Goal: Transaction & Acquisition: Purchase product/service

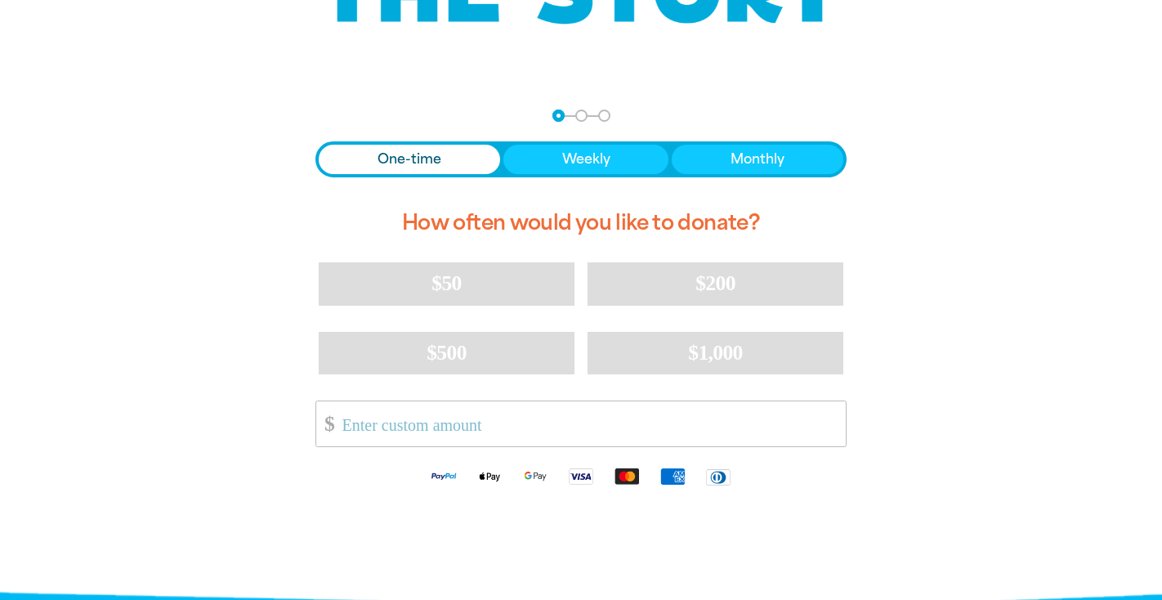
scroll to position [308, 0]
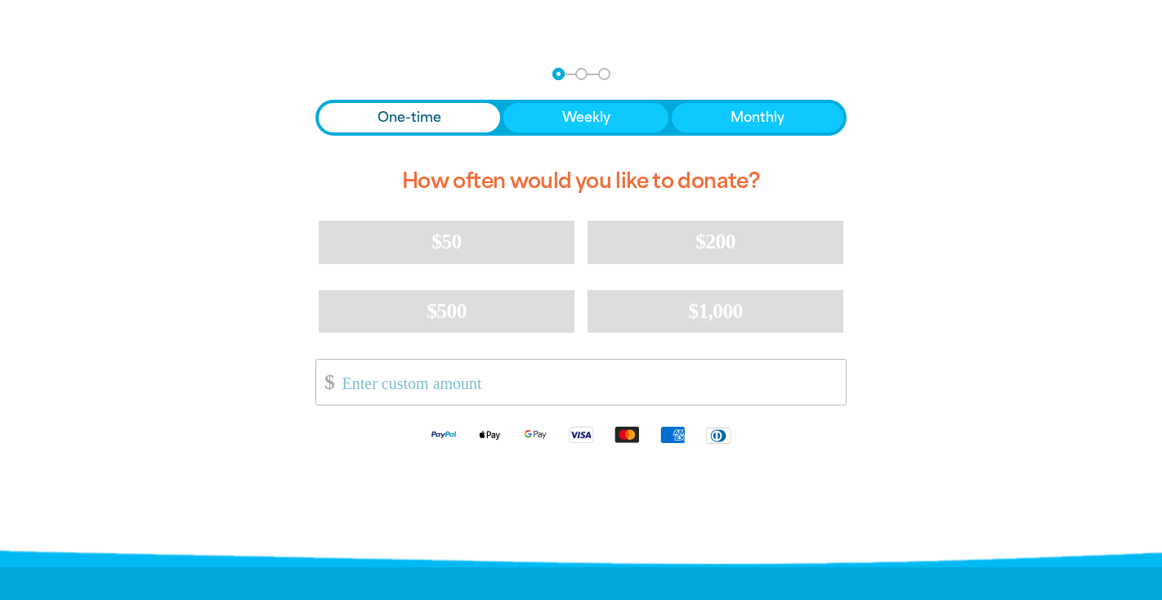
click at [426, 114] on span "One-time" at bounding box center [410, 118] width 64 height 20
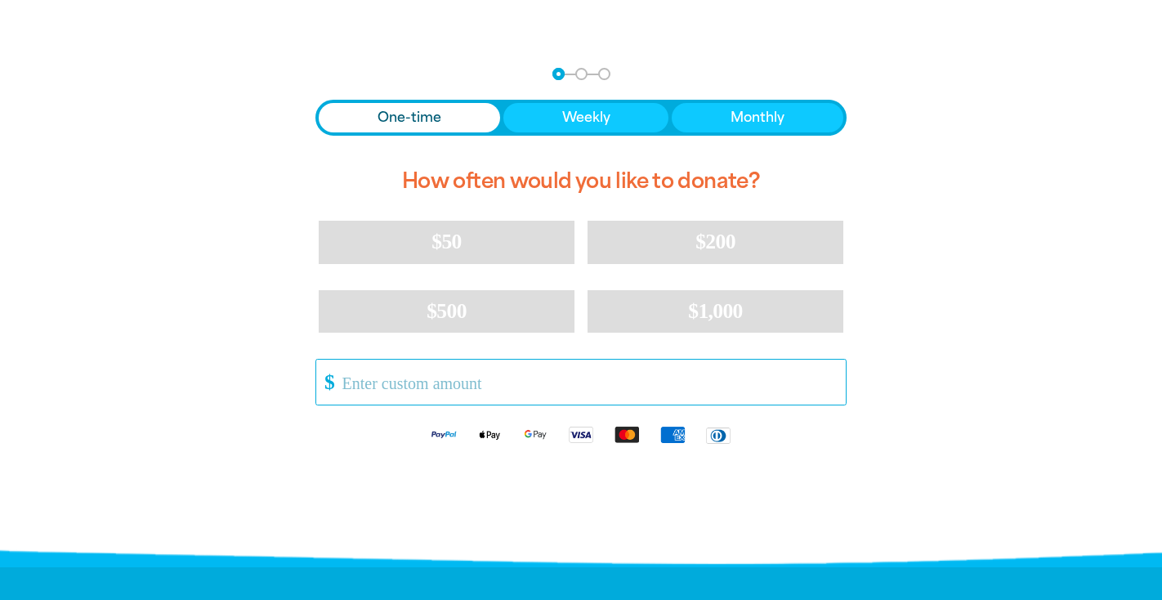
click at [399, 384] on input "Other Amount" at bounding box center [588, 382] width 515 height 45
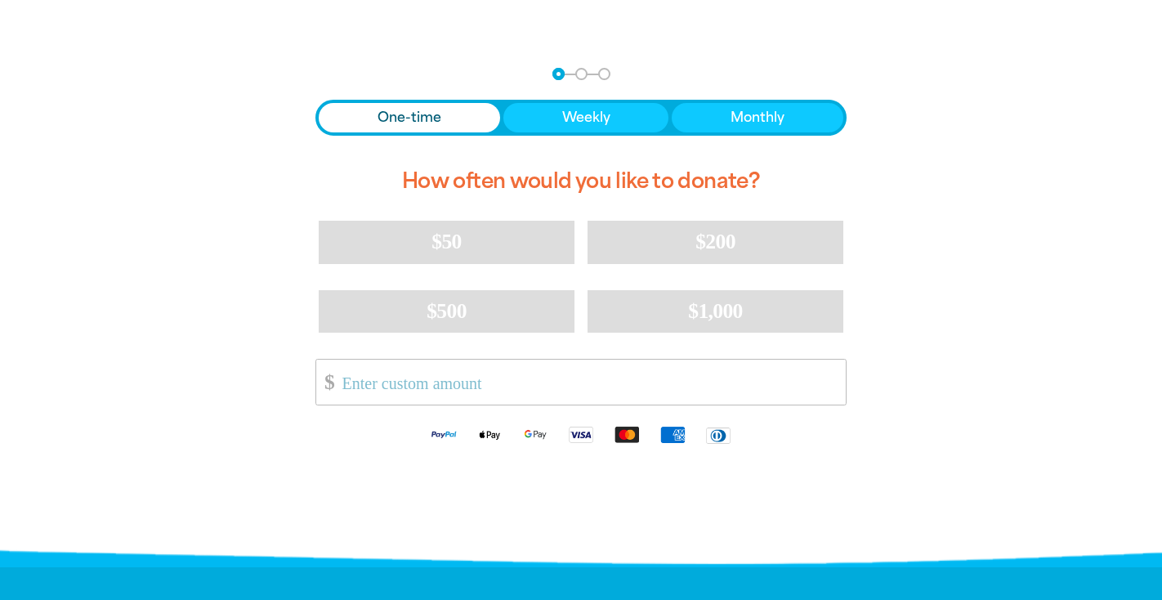
click at [18, 317] on div at bounding box center [581, 303] width 1162 height 512
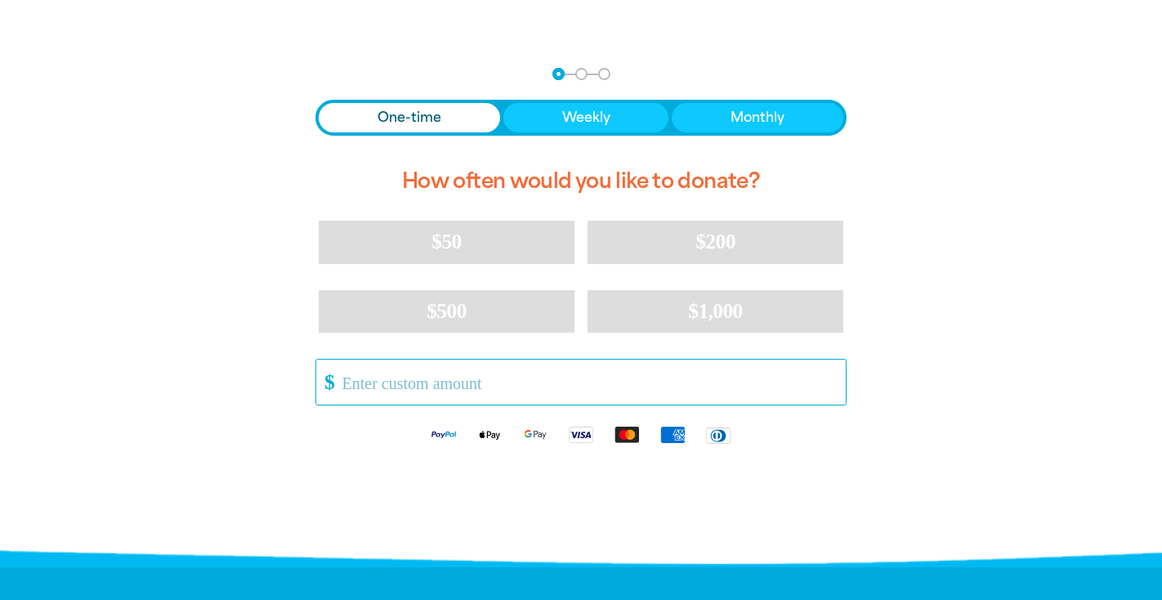
click at [392, 378] on input "Other Amount" at bounding box center [588, 382] width 515 height 45
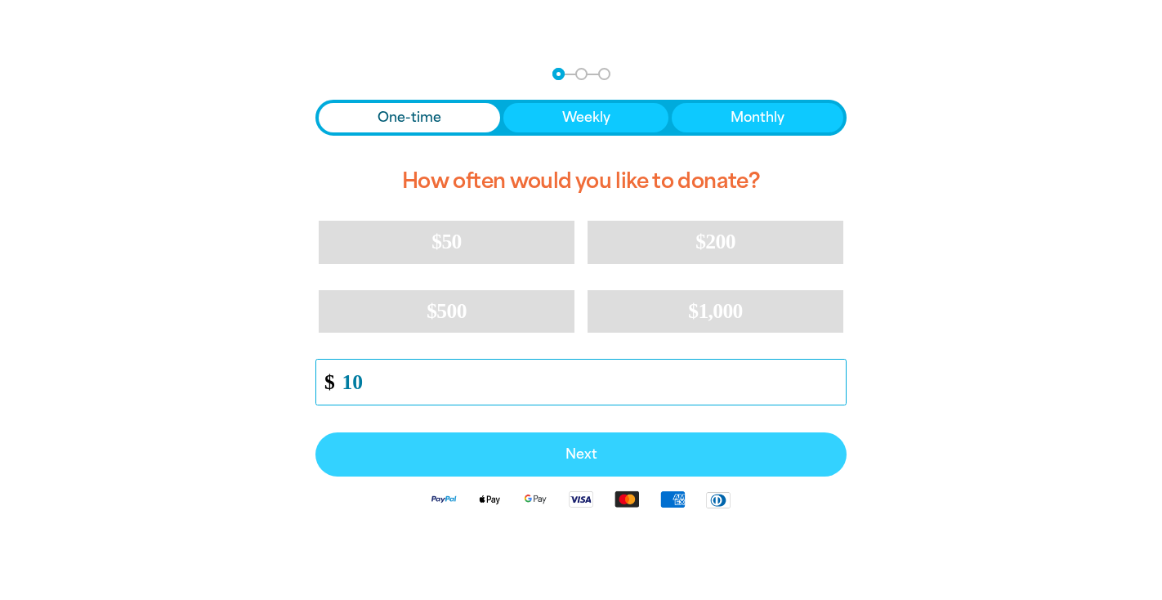
type input "10"
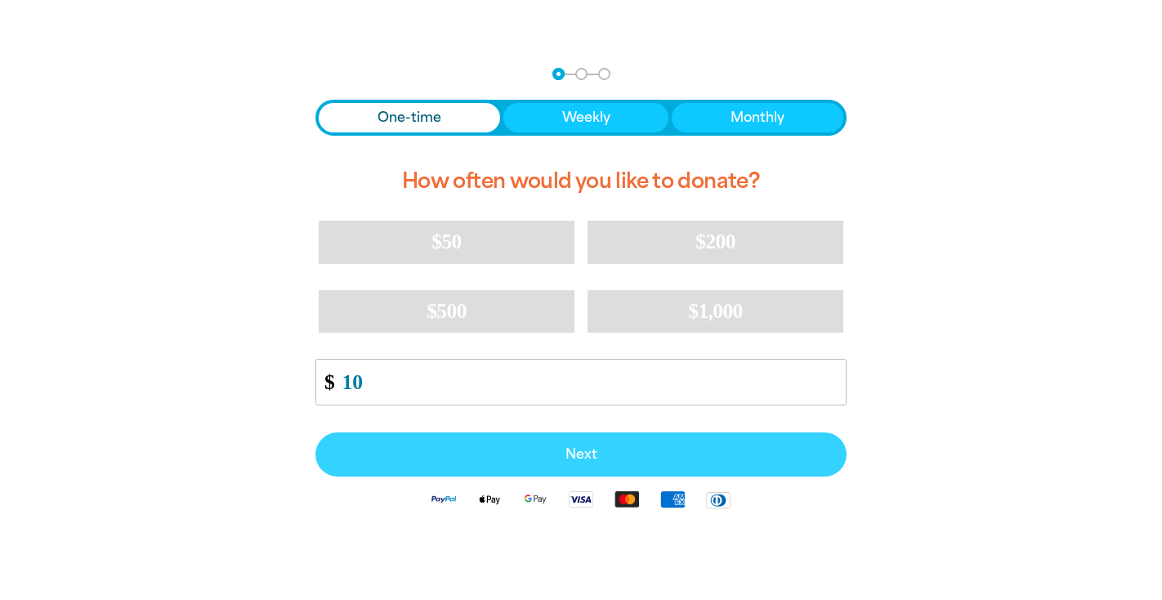
click at [460, 452] on span "Next" at bounding box center [580, 454] width 495 height 13
select select "US"
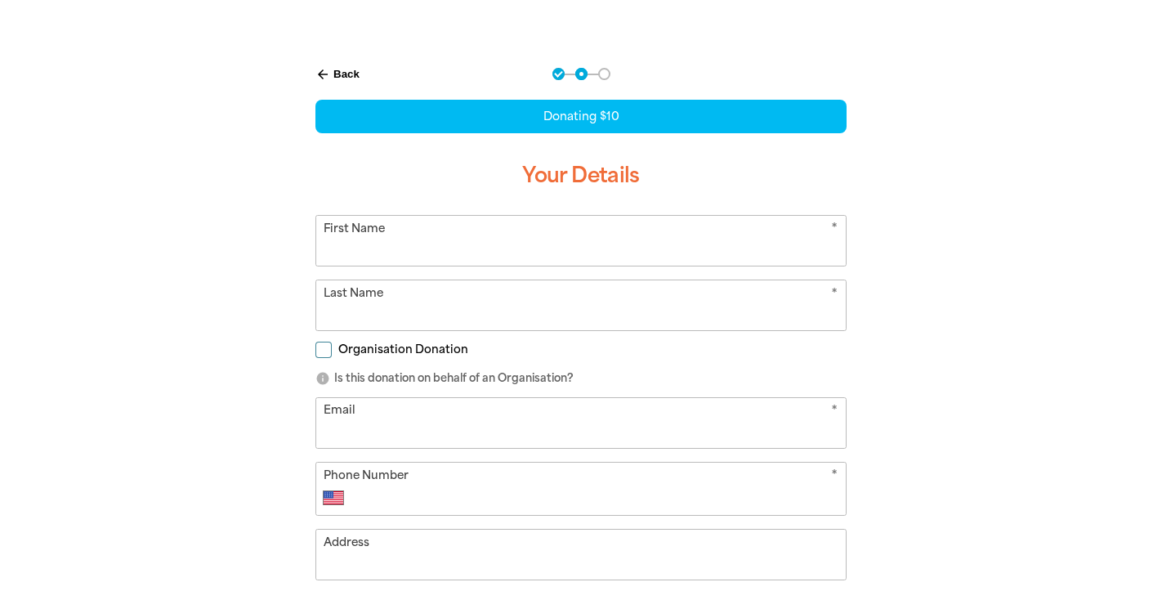
click at [446, 256] on input "First Name" at bounding box center [581, 241] width 530 height 50
type input "cayle"
type input "[PERSON_NAME]"
click at [329, 349] on input "Organisation Donation" at bounding box center [323, 350] width 16 height 16
checkbox input "true"
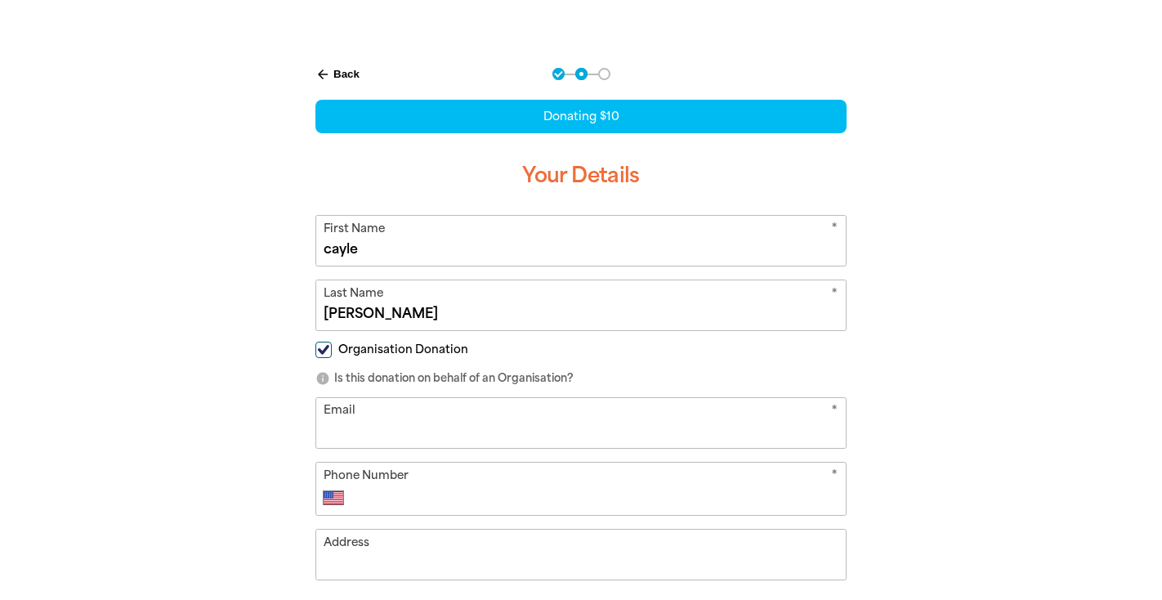
select select "US"
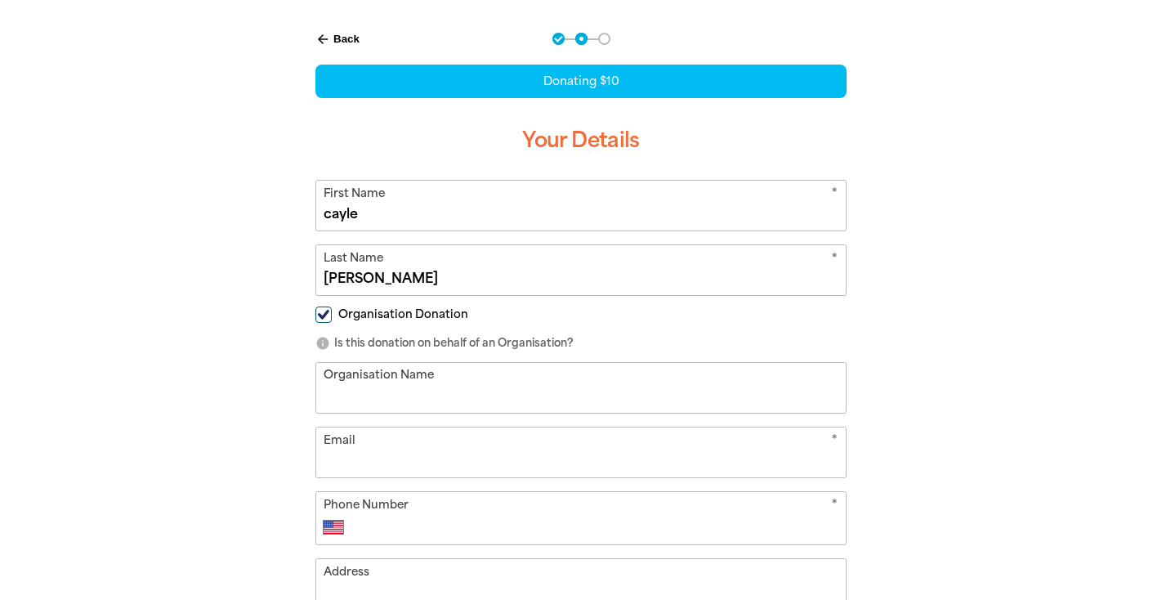
scroll to position [360, 0]
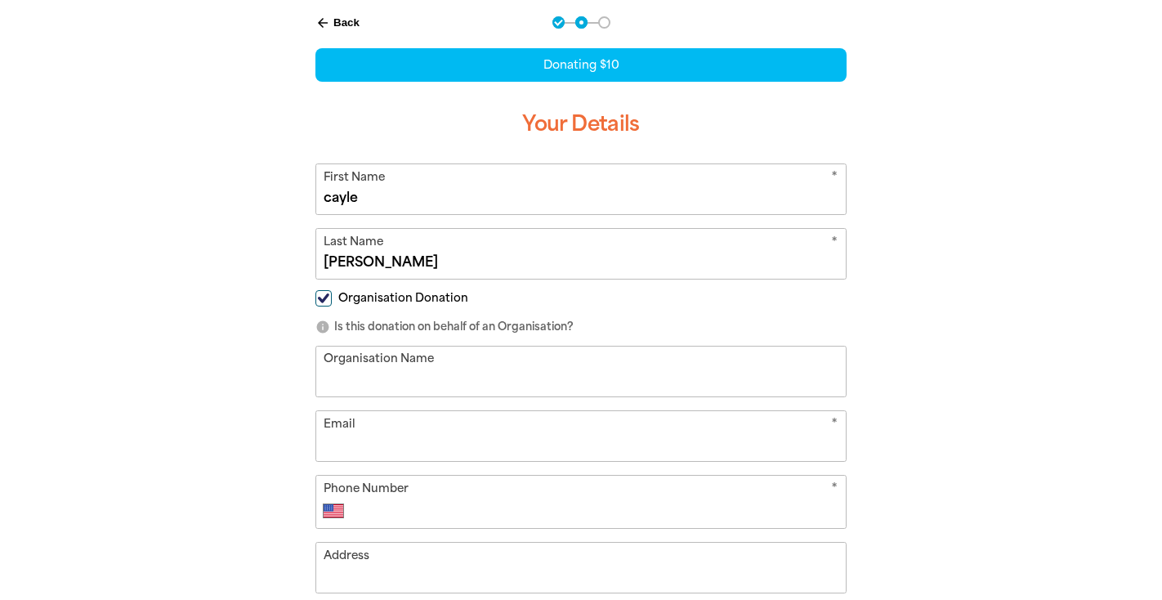
click at [372, 378] on input "Organisation Name" at bounding box center [581, 372] width 530 height 50
type input "Bloods / Share It Music"
type input "[EMAIL_ADDRESS][DOMAIN_NAME]"
click at [418, 512] on input "Phone Number" at bounding box center [597, 511] width 483 height 20
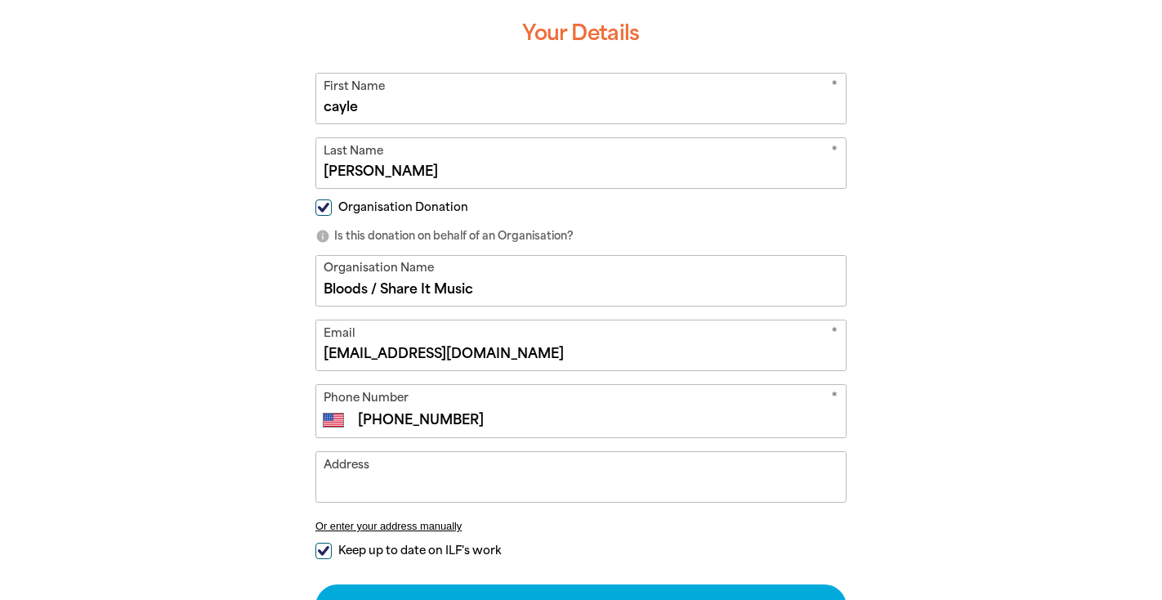
scroll to position [529, 0]
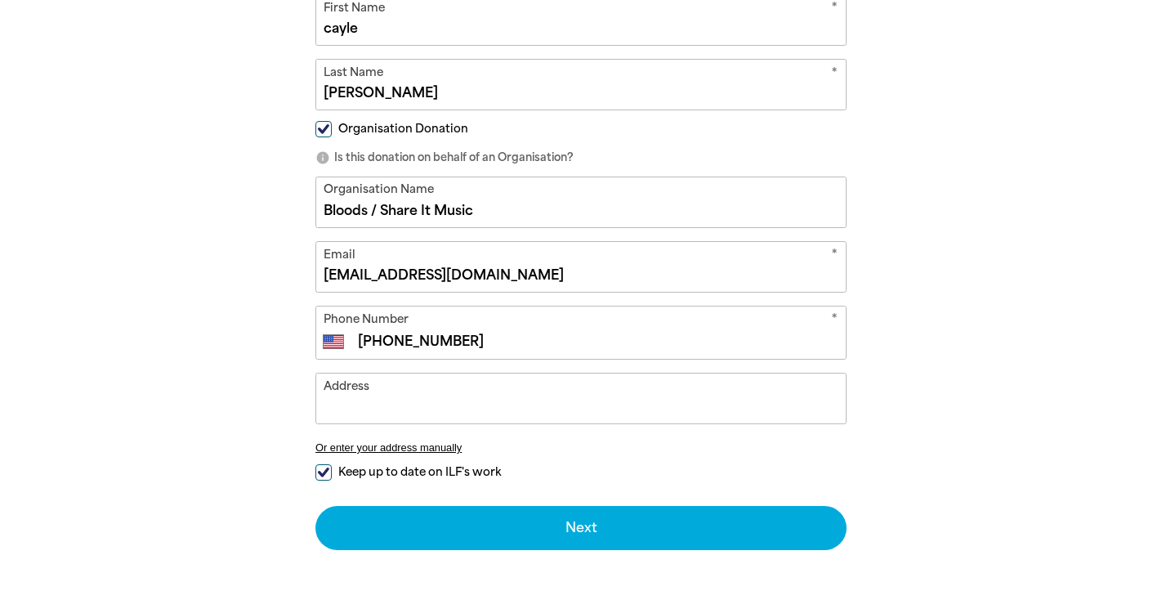
type input "[PHONE_NUMBER]"
click at [322, 473] on input "Keep up to date on ILF's work" at bounding box center [323, 472] width 16 height 16
checkbox input "false"
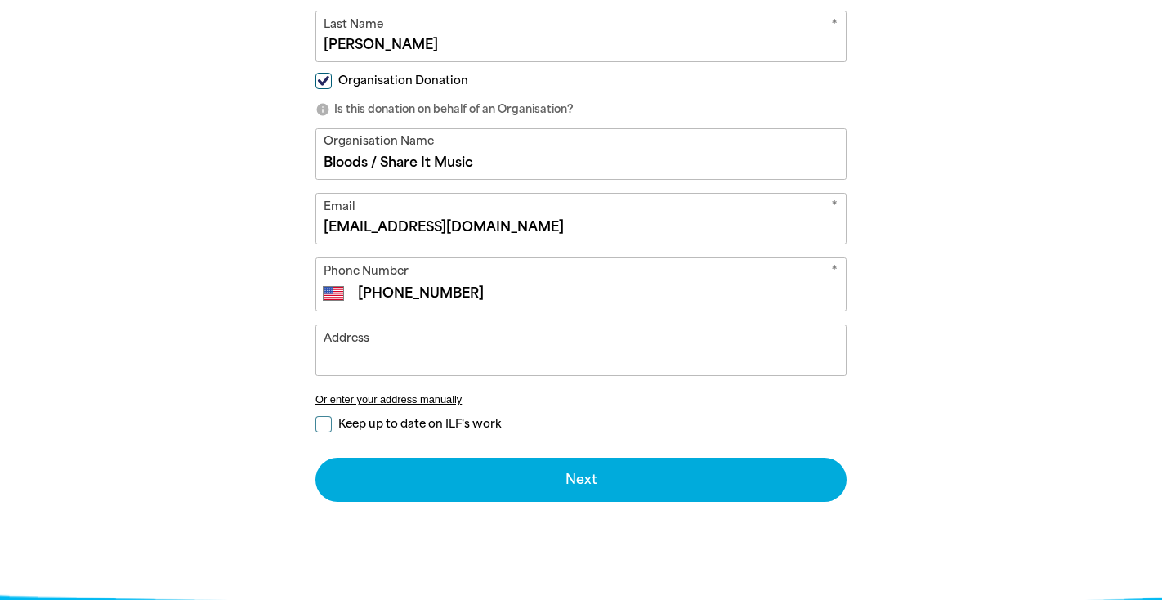
scroll to position [594, 0]
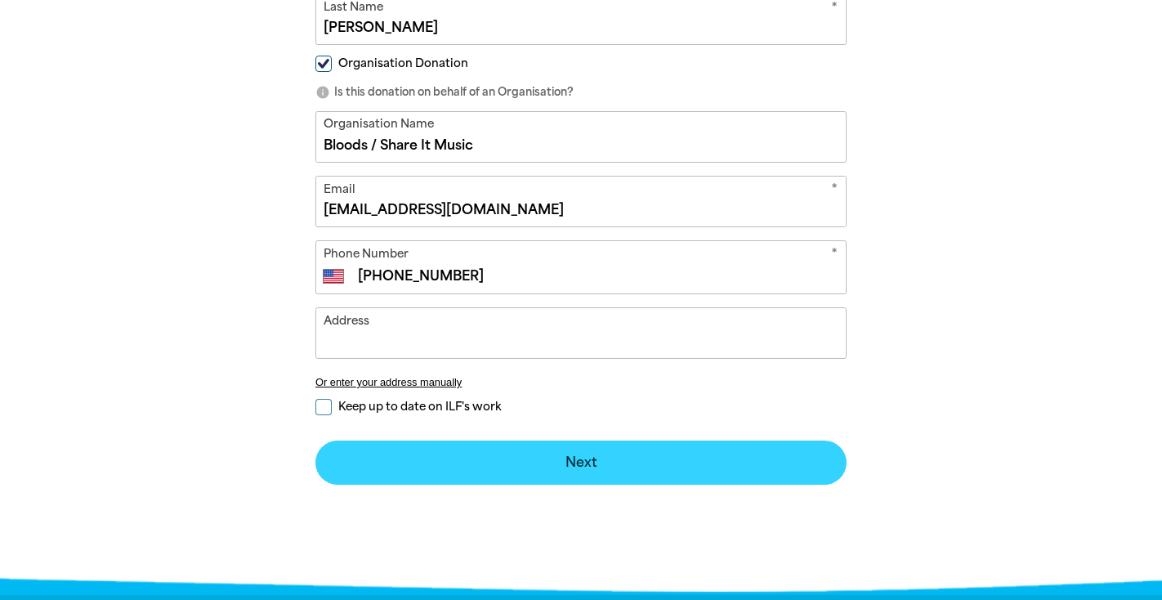
click at [396, 458] on button "Next chevron_right" at bounding box center [580, 463] width 531 height 44
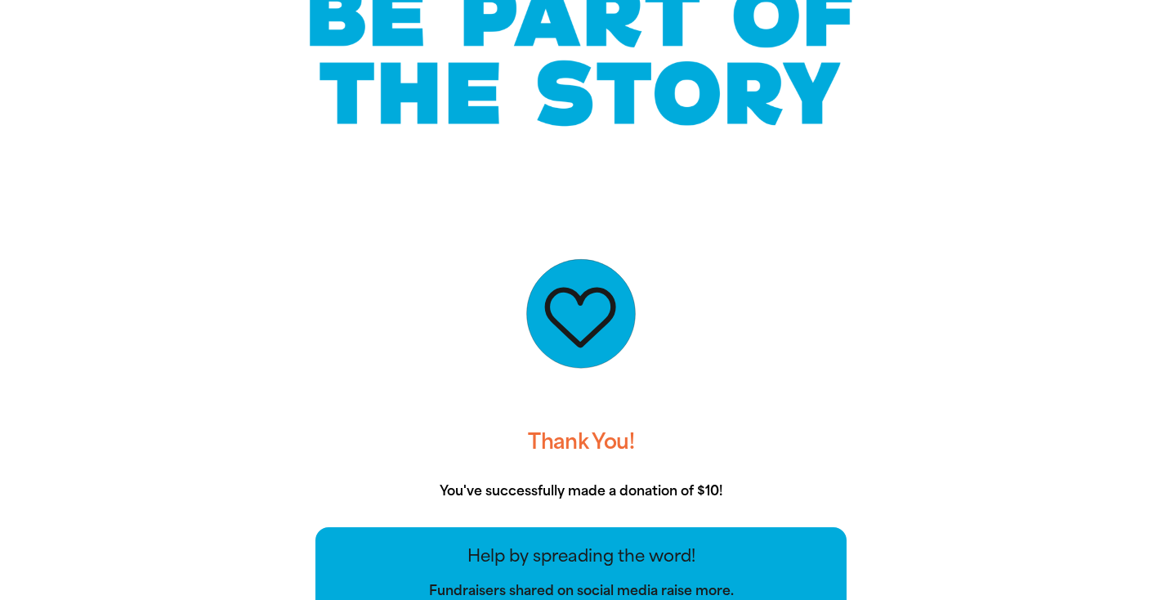
scroll to position [0, 0]
